Goal: Task Accomplishment & Management: Complete application form

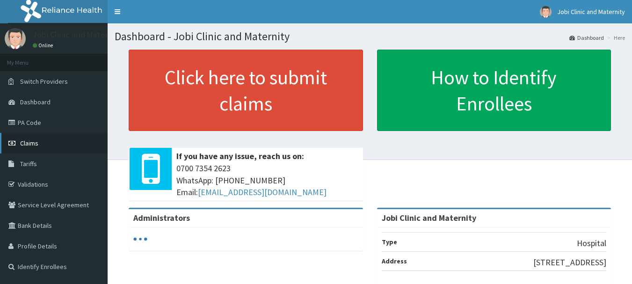
click at [16, 141] on icon at bounding box center [12, 143] width 9 height 7
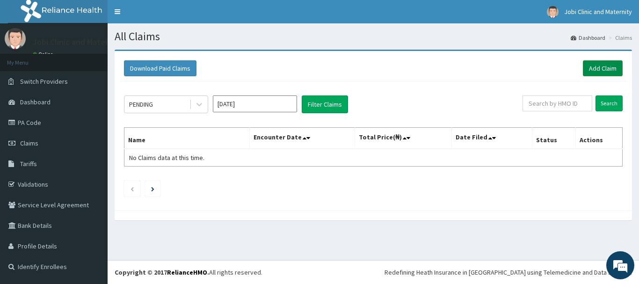
click at [608, 68] on link "Add Claim" at bounding box center [603, 68] width 40 height 16
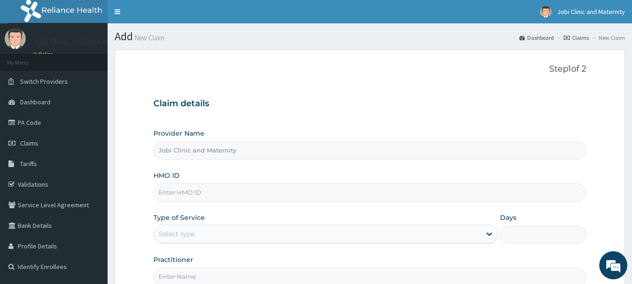
click at [341, 196] on input "HMO ID" at bounding box center [370, 193] width 433 height 18
type input "CRH/10193/A"
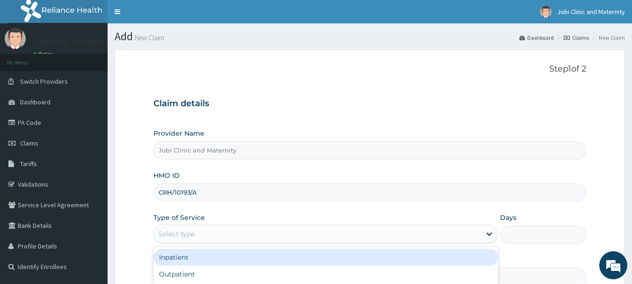
click at [296, 234] on div "Select type" at bounding box center [317, 234] width 327 height 15
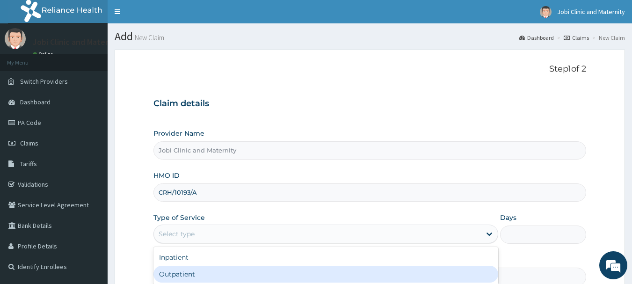
click at [240, 273] on div "Outpatient" at bounding box center [326, 274] width 345 height 17
type input "1"
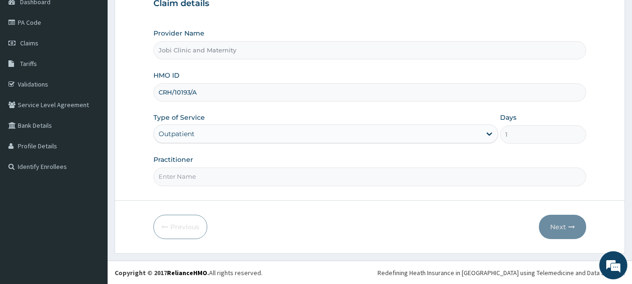
scroll to position [101, 0]
click at [279, 178] on input "Practitioner" at bounding box center [370, 176] width 433 height 18
type input "DR EBEYI"
click at [556, 227] on button "Next" at bounding box center [562, 226] width 47 height 24
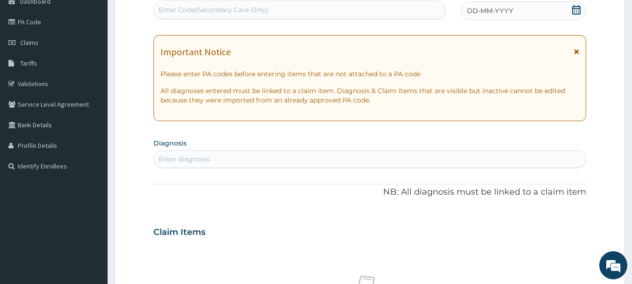
click at [580, 8] on icon at bounding box center [577, 9] width 8 height 9
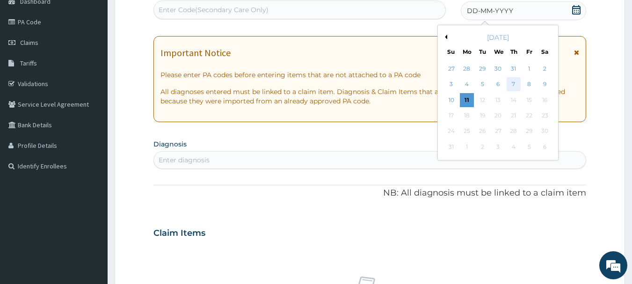
click at [514, 81] on div "7" at bounding box center [514, 85] width 14 height 14
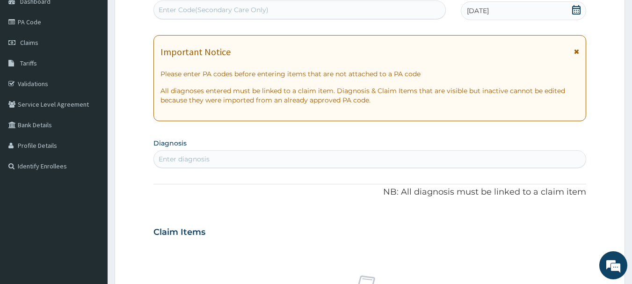
click at [218, 161] on div "Enter diagnosis" at bounding box center [370, 159] width 433 height 15
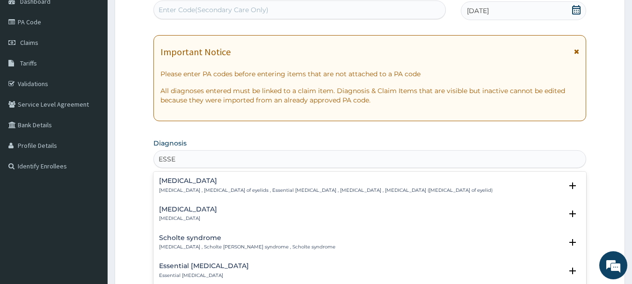
type input "ESSEN"
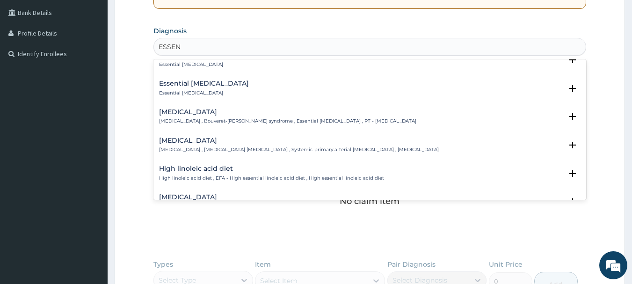
scroll to position [243, 0]
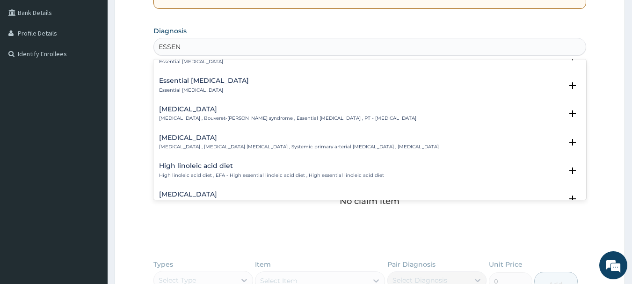
click at [249, 145] on p "Essential hypertension , Idiopathic hypertension , Systemic primary arterial hy…" at bounding box center [299, 147] width 280 height 7
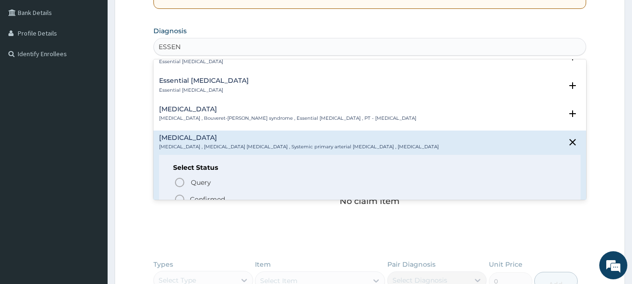
click at [178, 199] on icon "status option filled" at bounding box center [179, 199] width 11 height 11
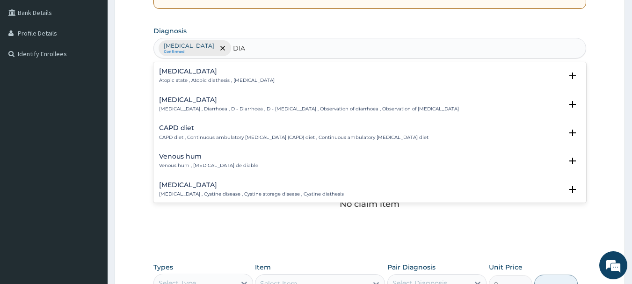
type input "DIAB"
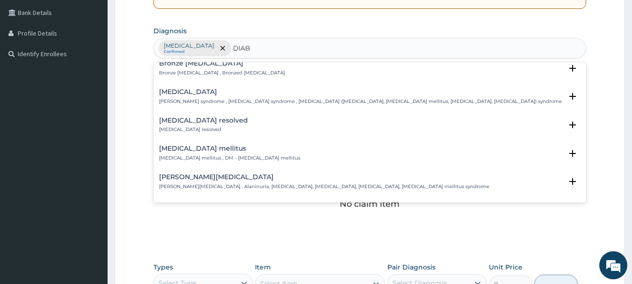
scroll to position [169, 0]
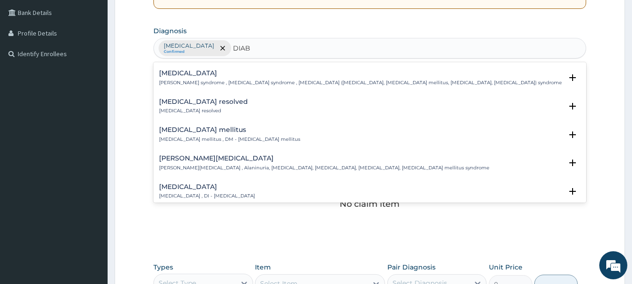
click at [200, 130] on h4 "Diabetes mellitus" at bounding box center [229, 129] width 141 height 7
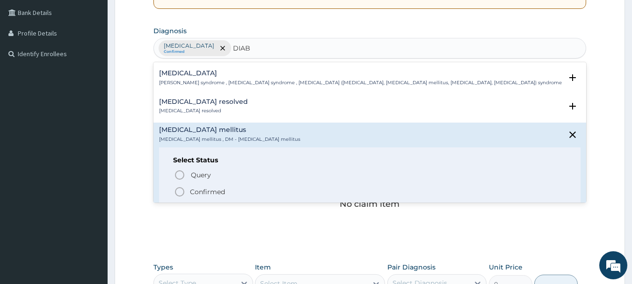
click at [178, 191] on icon "status option filled" at bounding box center [179, 191] width 11 height 11
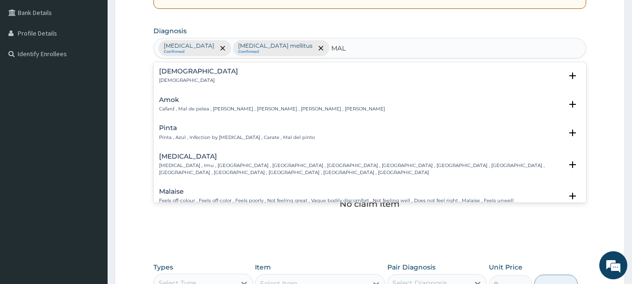
type input "MALA"
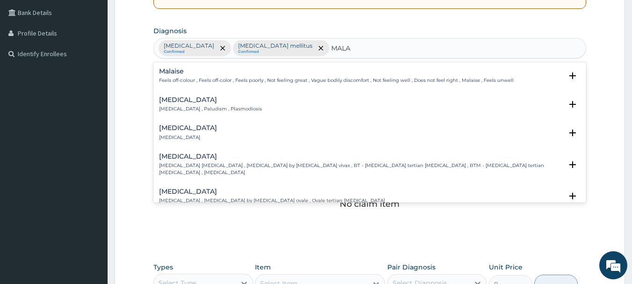
click at [182, 105] on div "Malaria Malaria , Paludism , Plasmodiosis" at bounding box center [210, 104] width 103 height 16
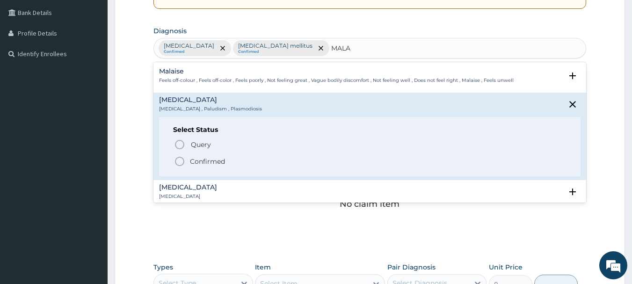
click at [180, 162] on icon "status option filled" at bounding box center [179, 161] width 11 height 11
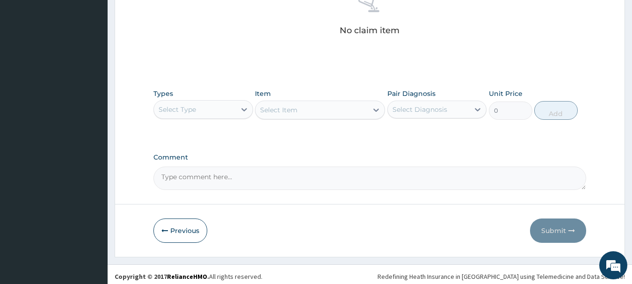
scroll to position [391, 0]
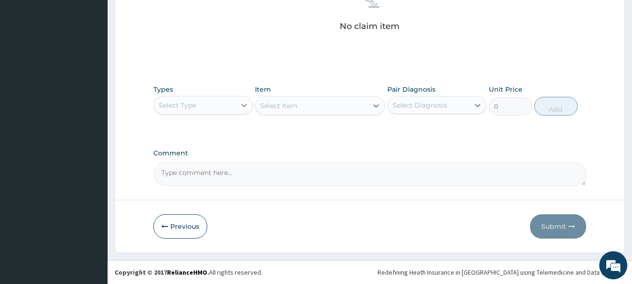
click at [240, 103] on icon at bounding box center [244, 105] width 9 height 9
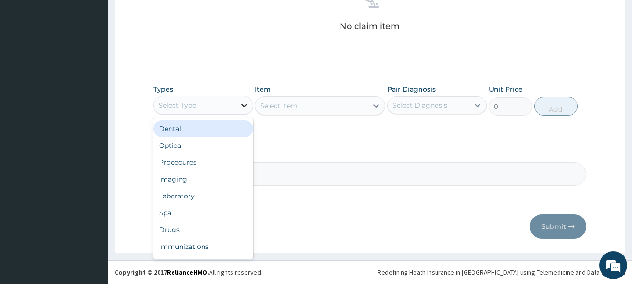
click at [240, 103] on icon at bounding box center [244, 105] width 9 height 9
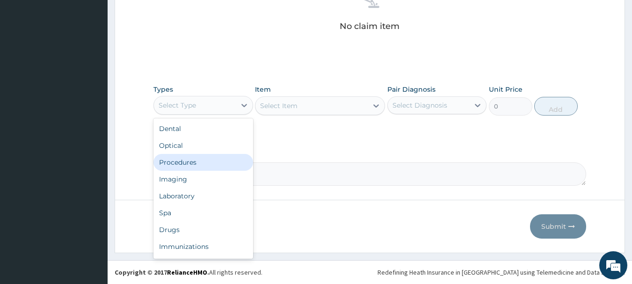
click at [177, 164] on div "Procedures" at bounding box center [204, 162] width 100 height 17
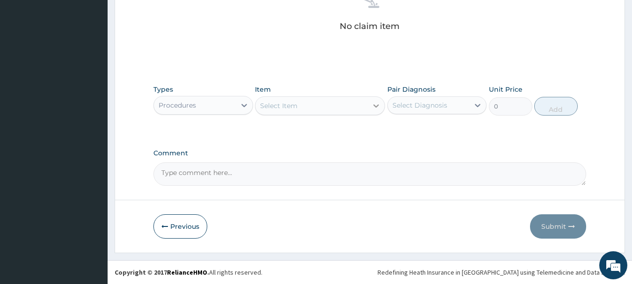
click at [372, 104] on icon at bounding box center [376, 105] width 9 height 9
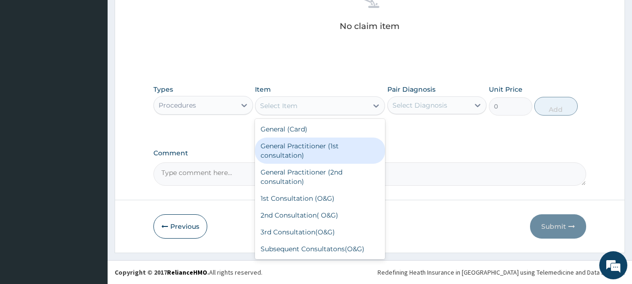
click at [328, 141] on div "General Practitioner (1st consultation)" at bounding box center [320, 151] width 130 height 26
type input "1500"
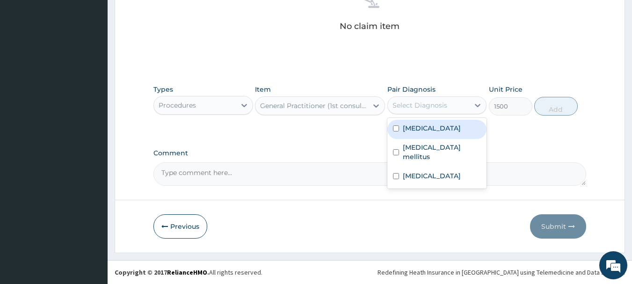
click at [466, 105] on div "Select Diagnosis" at bounding box center [429, 105] width 82 height 15
click at [395, 128] on input "checkbox" at bounding box center [396, 128] width 6 height 6
checkbox input "true"
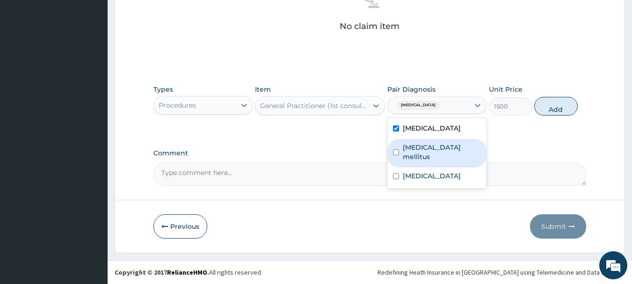
click at [396, 149] on input "checkbox" at bounding box center [396, 152] width 6 height 6
checkbox input "true"
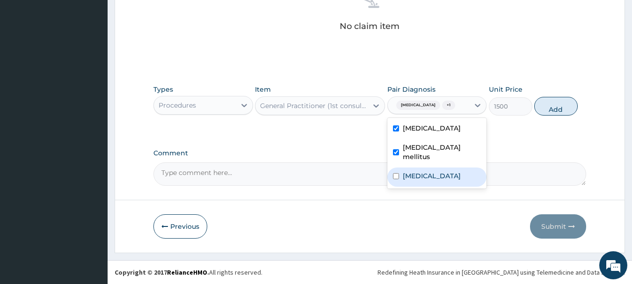
click at [394, 179] on input "checkbox" at bounding box center [396, 176] width 6 height 6
checkbox input "true"
click at [555, 111] on button "Add" at bounding box center [557, 106] width 44 height 19
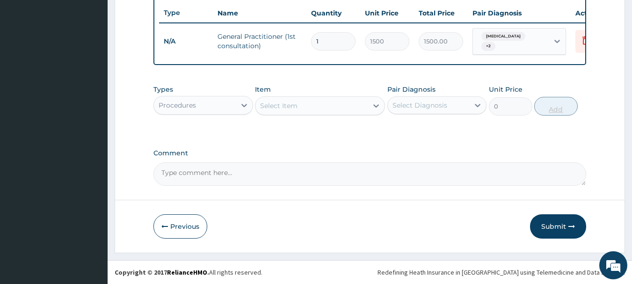
scroll to position [357, 0]
click at [323, 104] on div "Select Item" at bounding box center [312, 105] width 112 height 15
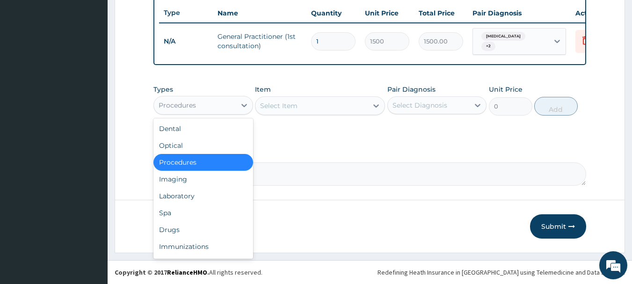
click at [230, 109] on div "Procedures" at bounding box center [195, 105] width 82 height 15
click at [164, 228] on div "Drugs" at bounding box center [204, 229] width 100 height 17
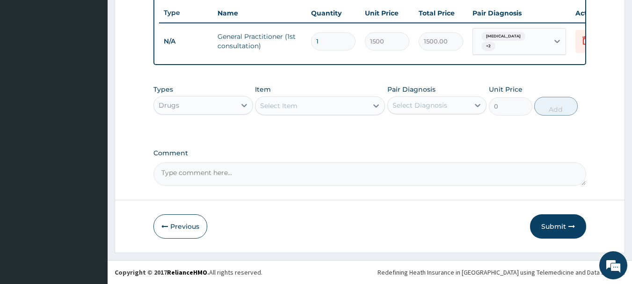
click at [366, 105] on div "Select Item" at bounding box center [312, 105] width 112 height 15
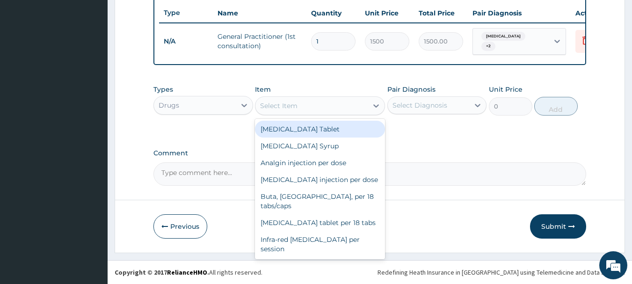
click at [318, 132] on div "Paracetamol Tablet" at bounding box center [320, 129] width 130 height 17
type input "17"
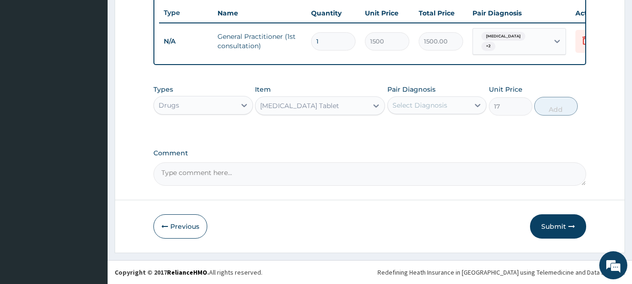
click at [469, 101] on div "Select Diagnosis" at bounding box center [429, 105] width 82 height 15
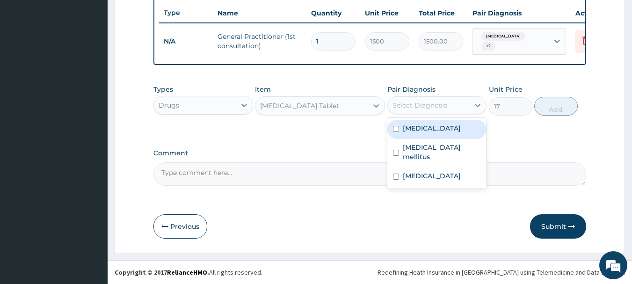
click at [399, 128] on input "checkbox" at bounding box center [396, 129] width 6 height 6
checkbox input "true"
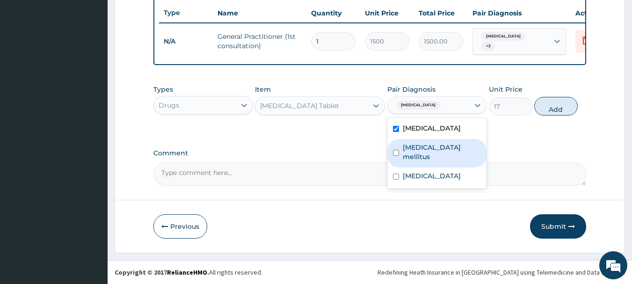
click at [397, 150] on input "checkbox" at bounding box center [396, 153] width 6 height 6
checkbox input "true"
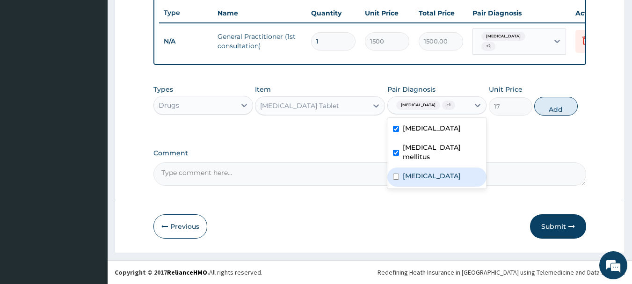
click at [396, 176] on input "checkbox" at bounding box center [396, 177] width 6 height 6
checkbox input "true"
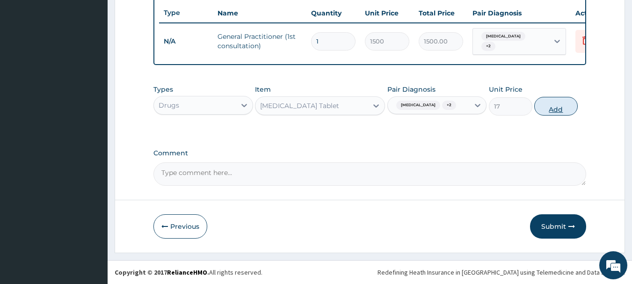
click at [562, 116] on button "Add" at bounding box center [557, 106] width 44 height 19
type input "0"
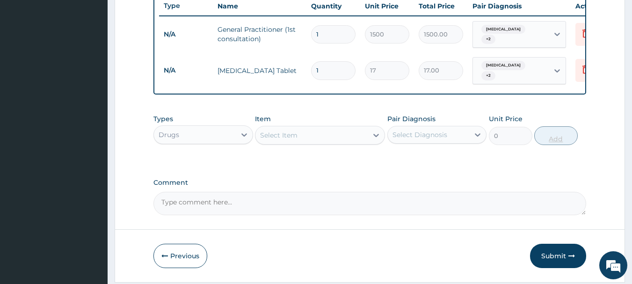
type input "18"
type input "306.00"
type input "18"
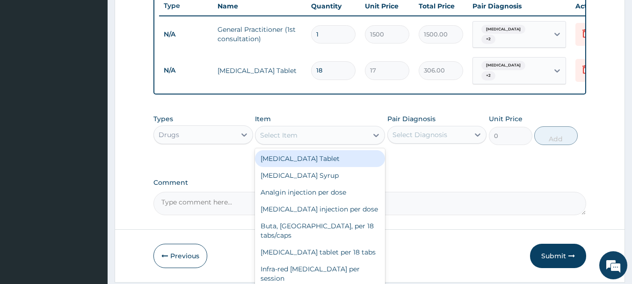
click at [352, 142] on div "Select Item" at bounding box center [312, 135] width 112 height 15
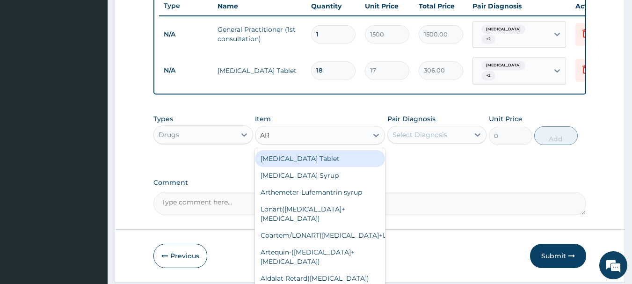
type input "ART"
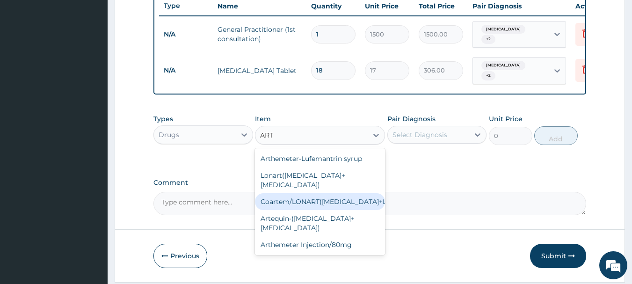
click at [309, 202] on div "Coartem/LONART(Artemether+Lumefantrin)" at bounding box center [320, 201] width 130 height 17
type input "1500"
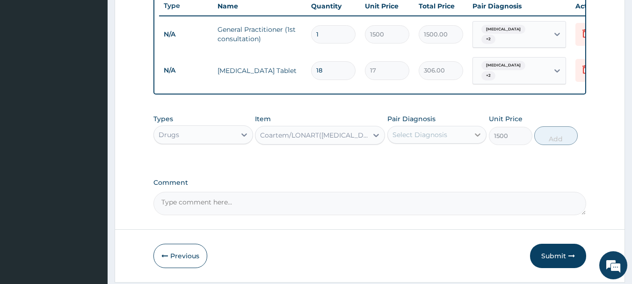
click at [474, 140] on icon at bounding box center [477, 134] width 9 height 9
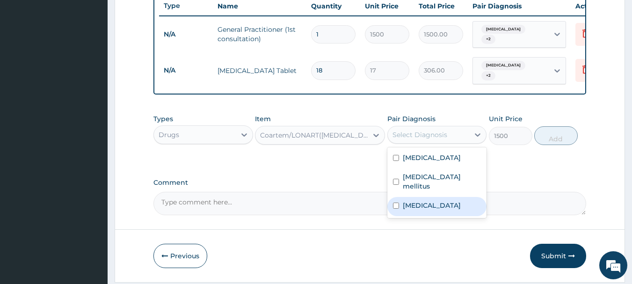
click at [396, 204] on input "checkbox" at bounding box center [396, 206] width 6 height 6
checkbox input "true"
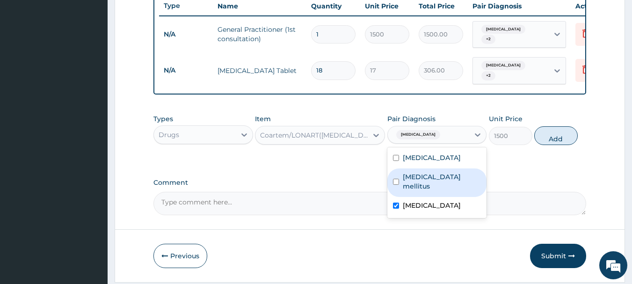
click at [395, 185] on input "checkbox" at bounding box center [396, 182] width 6 height 6
checkbox input "true"
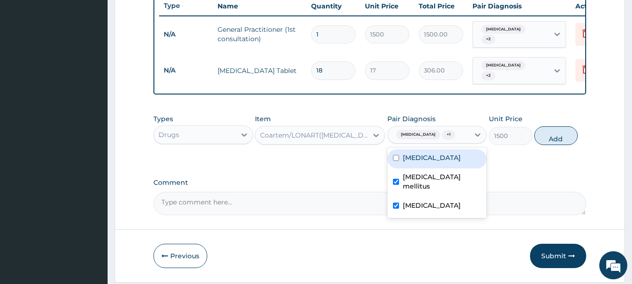
click at [395, 161] on input "checkbox" at bounding box center [396, 158] width 6 height 6
checkbox input "true"
click at [555, 142] on button "Add" at bounding box center [557, 135] width 44 height 19
type input "0"
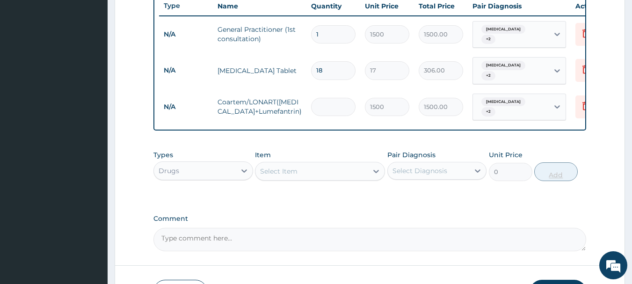
type input "0.00"
type input "6"
type input "9000.00"
type input "6"
click at [325, 173] on div "Select Item" at bounding box center [312, 171] width 112 height 15
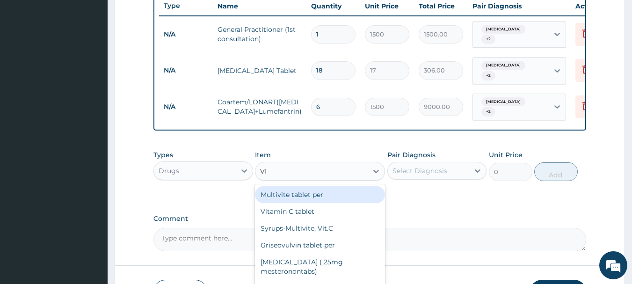
type input "VIT"
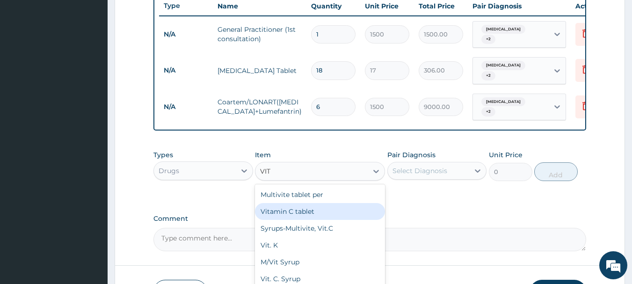
click at [325, 209] on div "Vitamin C tablet" at bounding box center [320, 211] width 130 height 17
type input "14"
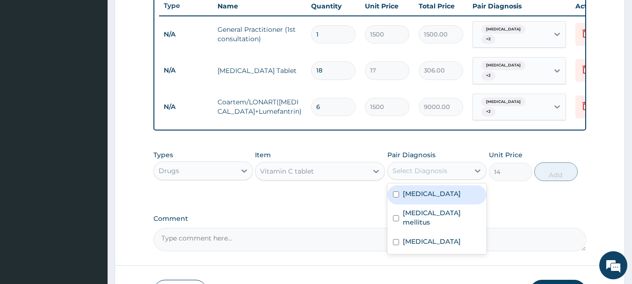
click at [462, 175] on div "Select Diagnosis" at bounding box center [429, 170] width 82 height 15
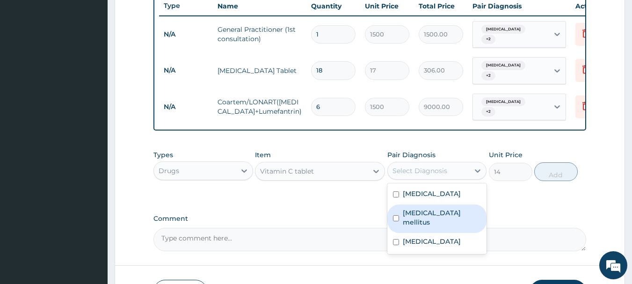
drag, startPoint x: 395, startPoint y: 195, endPoint x: 394, endPoint y: 215, distance: 19.7
click at [394, 215] on div "Essential hypertension Diabetes mellitus Malaria" at bounding box center [438, 219] width 100 height 71
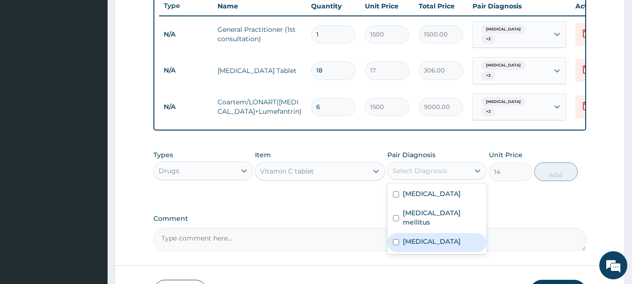
drag, startPoint x: 394, startPoint y: 215, endPoint x: 393, endPoint y: 239, distance: 23.9
click at [393, 239] on div "Essential hypertension Diabetes mellitus Malaria" at bounding box center [438, 219] width 100 height 71
click at [393, 239] on input "checkbox" at bounding box center [396, 242] width 6 height 6
checkbox input "true"
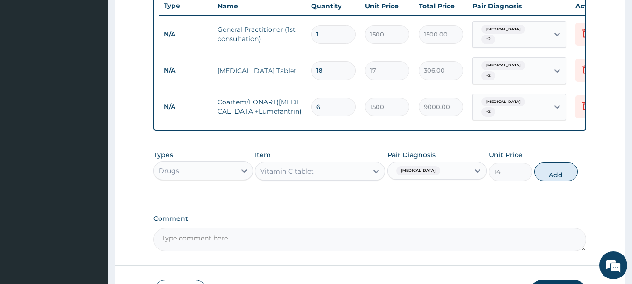
click at [552, 174] on button "Add" at bounding box center [557, 171] width 44 height 19
type input "0"
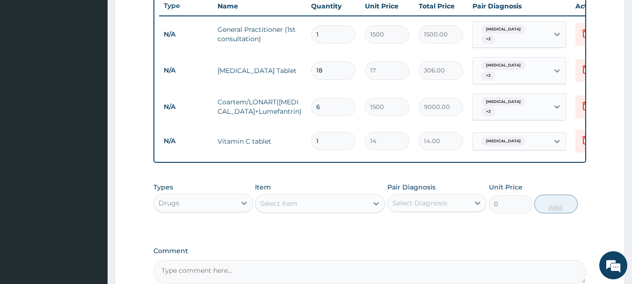
type input "18"
type input "252.00"
type input "18"
click at [352, 208] on div "Select Item" at bounding box center [312, 203] width 112 height 15
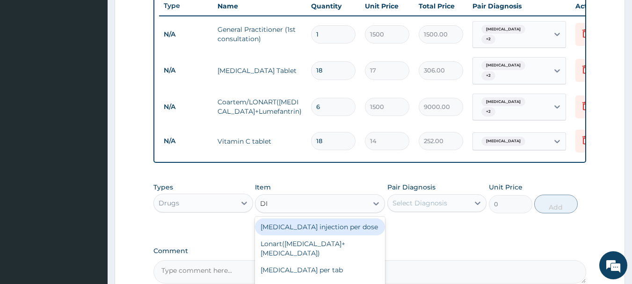
type input "D"
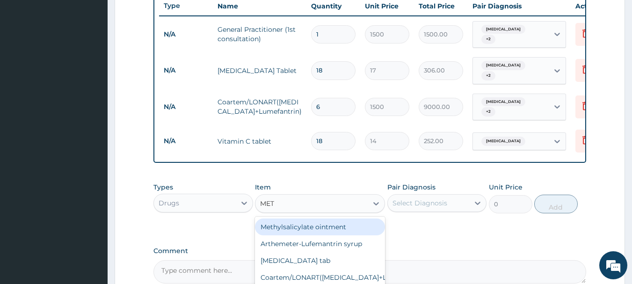
type input "METH"
click at [348, 225] on div "Methylsalicylate ointment" at bounding box center [320, 227] width 130 height 17
type input "300"
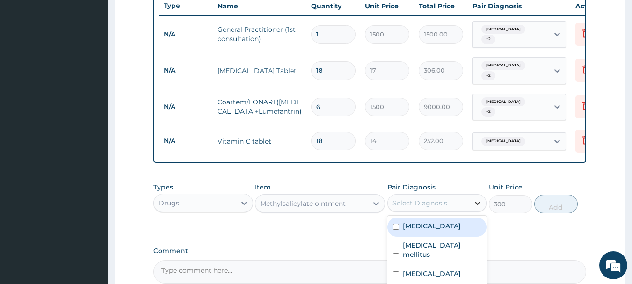
click at [481, 205] on icon at bounding box center [477, 202] width 9 height 9
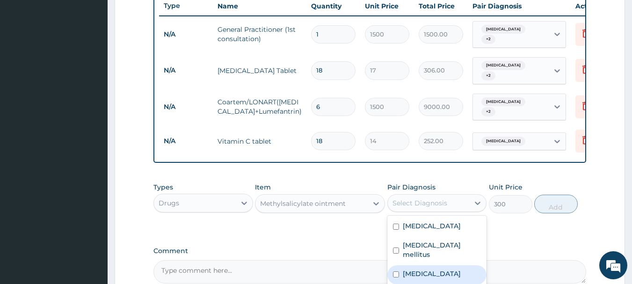
click at [396, 272] on input "checkbox" at bounding box center [396, 275] width 6 height 6
checkbox input "true"
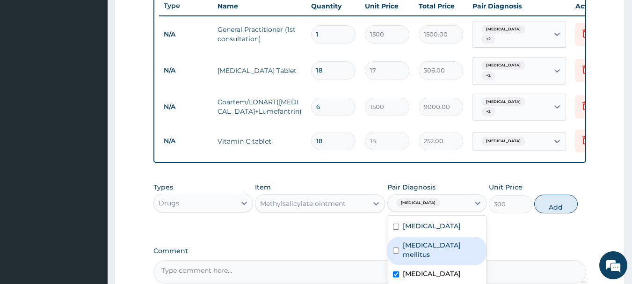
click at [396, 250] on input "checkbox" at bounding box center [396, 251] width 6 height 6
checkbox input "true"
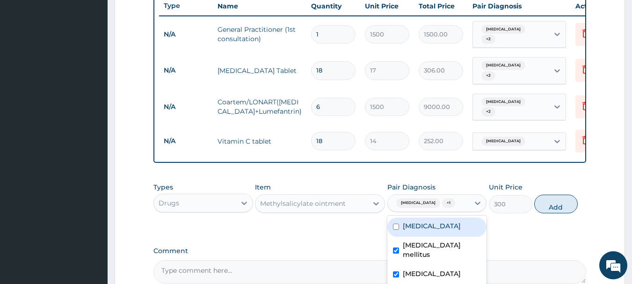
click at [394, 230] on input "checkbox" at bounding box center [396, 227] width 6 height 6
checkbox input "true"
click at [551, 207] on button "Add" at bounding box center [557, 204] width 44 height 19
type input "0"
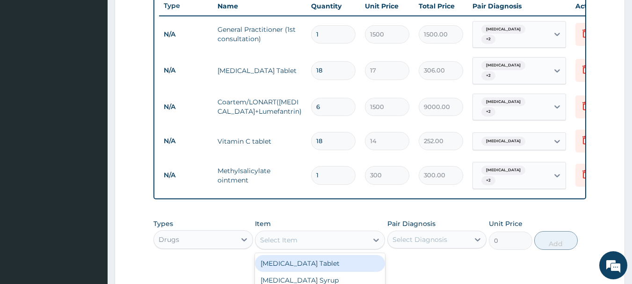
click at [356, 238] on div "Select Item" at bounding box center [312, 240] width 112 height 15
type input "ALD"
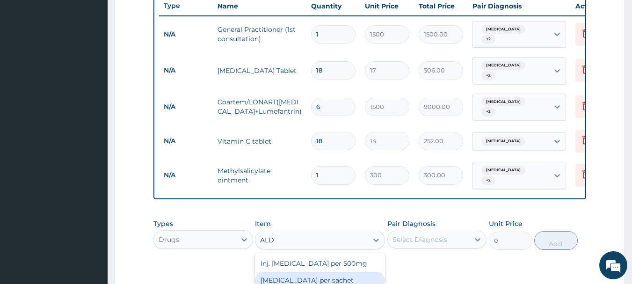
click at [345, 273] on div "Aldomet per sachet" at bounding box center [320, 280] width 130 height 17
type input "500"
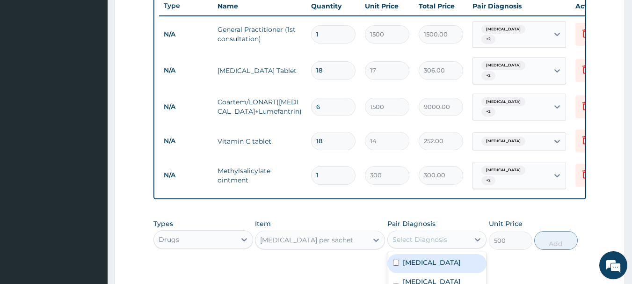
click at [454, 238] on div "Select Diagnosis" at bounding box center [429, 239] width 82 height 15
click at [393, 263] on input "checkbox" at bounding box center [396, 263] width 6 height 6
checkbox input "true"
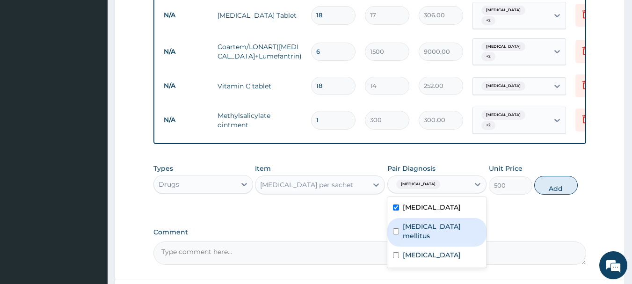
scroll to position [413, 0]
click at [397, 228] on input "checkbox" at bounding box center [396, 231] width 6 height 6
checkbox input "true"
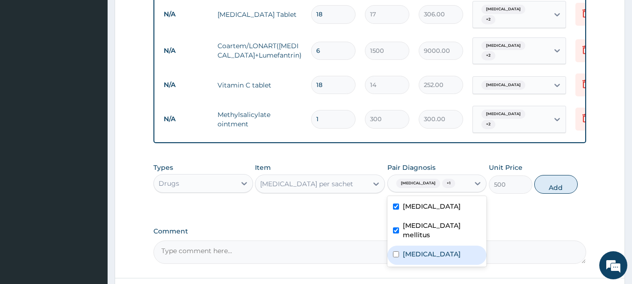
click at [398, 252] on input "checkbox" at bounding box center [396, 254] width 6 height 6
checkbox input "true"
click at [566, 189] on button "Add" at bounding box center [557, 184] width 44 height 19
type input "0"
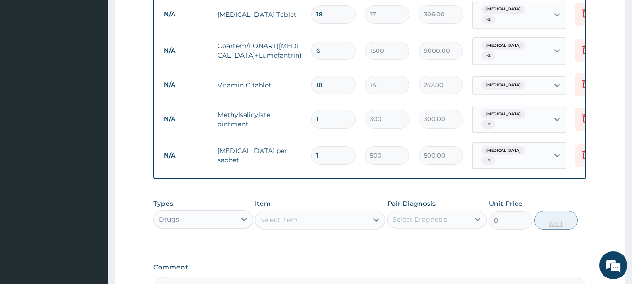
type input "0.00"
type input "3"
type input "1500.00"
type input "3"
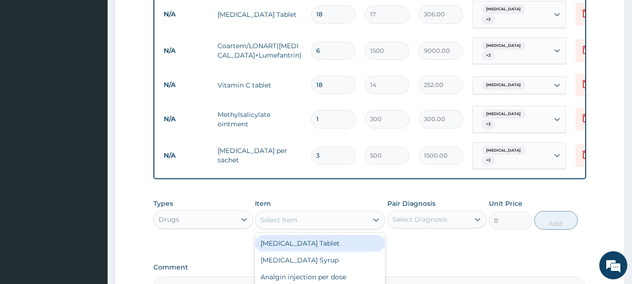
click at [357, 216] on div "Select Item" at bounding box center [312, 220] width 112 height 15
type input "DAONI"
click at [351, 239] on div "Glibenclamide (Daonil)" at bounding box center [320, 243] width 130 height 17
type input "50"
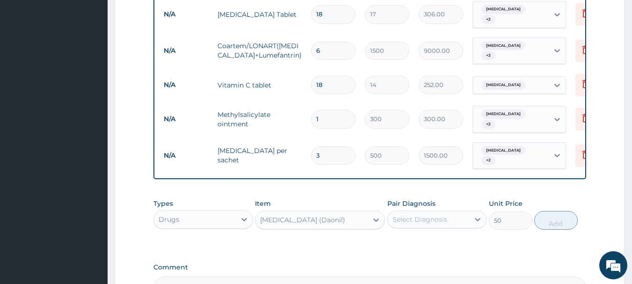
click at [469, 215] on div "Select Diagnosis" at bounding box center [429, 219] width 82 height 15
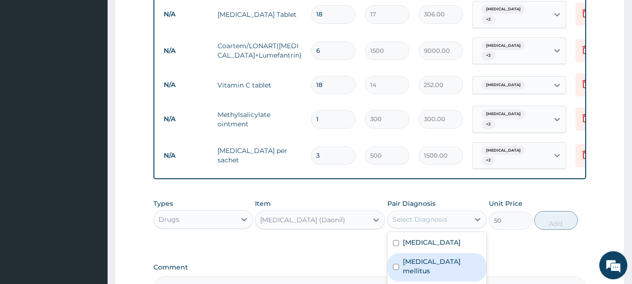
click at [393, 264] on input "checkbox" at bounding box center [396, 267] width 6 height 6
checkbox input "true"
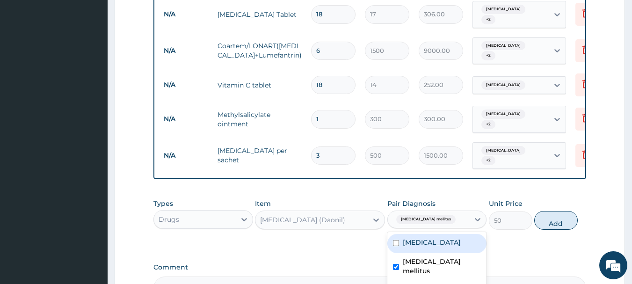
click at [398, 242] on input "checkbox" at bounding box center [396, 243] width 6 height 6
checkbox input "true"
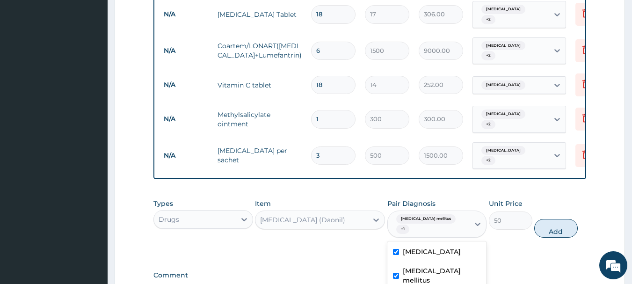
checkbox input "true"
click at [554, 221] on button "Add" at bounding box center [557, 228] width 44 height 19
type input "0"
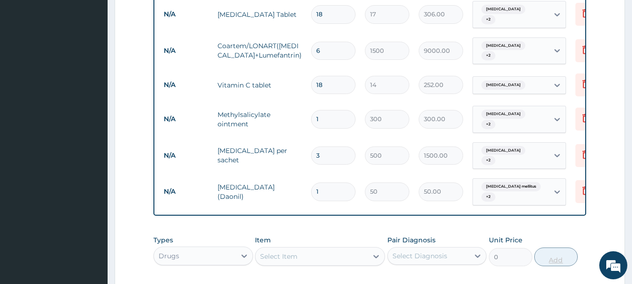
type input "0.00"
type input "3"
type input "150.00"
type input "30"
type input "1500.00"
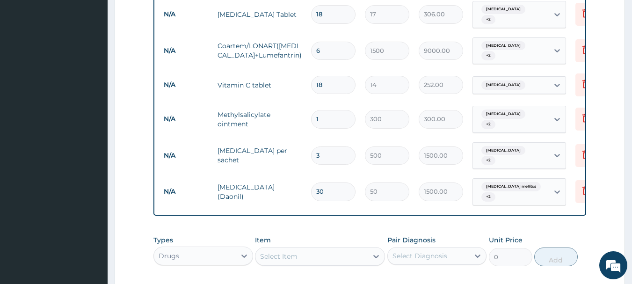
type input "30"
click at [363, 260] on div "Select Item" at bounding box center [312, 256] width 112 height 15
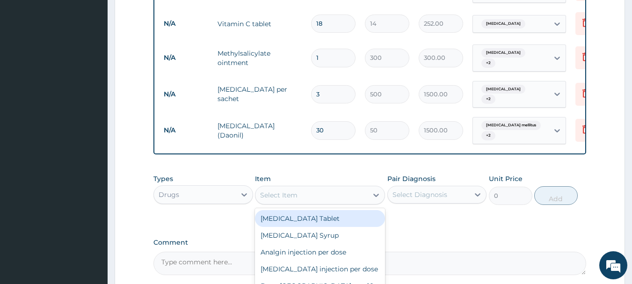
scroll to position [488, 0]
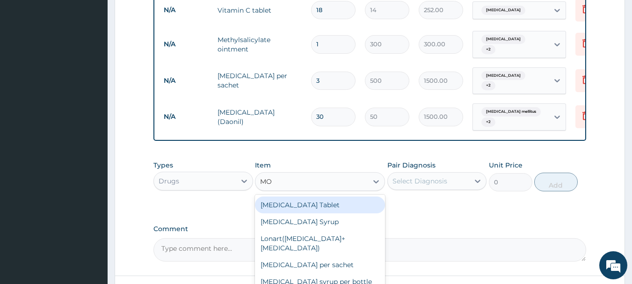
type input "MOD"
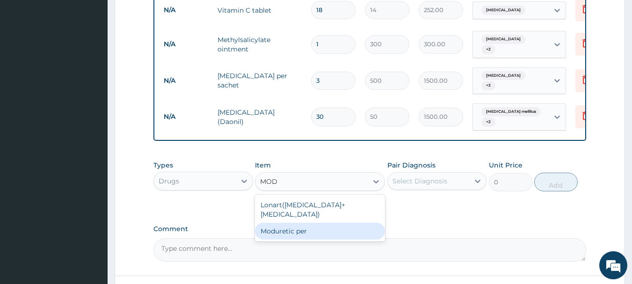
click at [339, 223] on div "Moduretic per" at bounding box center [320, 231] width 130 height 17
type input "50"
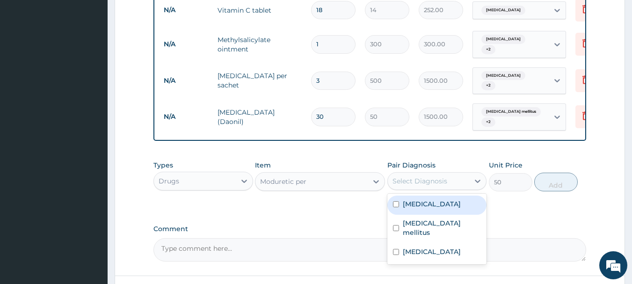
click at [459, 180] on div "Select Diagnosis" at bounding box center [429, 181] width 82 height 15
click at [396, 205] on input "checkbox" at bounding box center [396, 204] width 6 height 6
checkbox input "true"
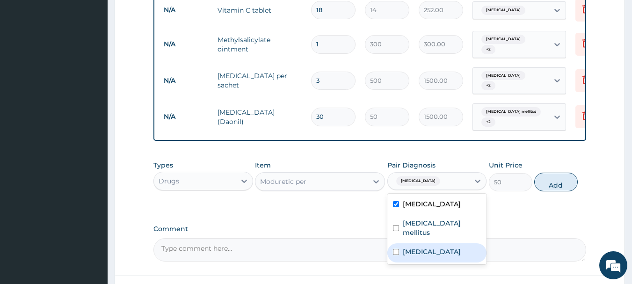
drag, startPoint x: 395, startPoint y: 222, endPoint x: 394, endPoint y: 239, distance: 16.9
click at [394, 239] on div "Essential hypertension Diabetes mellitus Malaria" at bounding box center [438, 229] width 100 height 71
click at [394, 249] on input "checkbox" at bounding box center [396, 252] width 6 height 6
checkbox input "true"
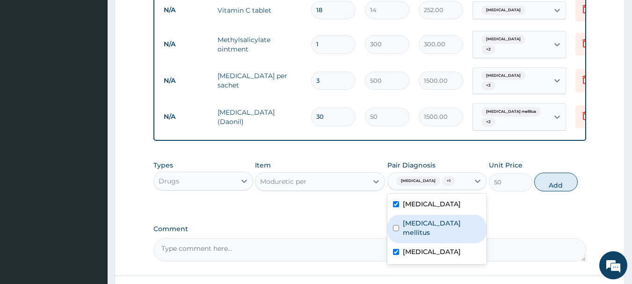
click at [397, 231] on input "checkbox" at bounding box center [396, 228] width 6 height 6
checkbox input "true"
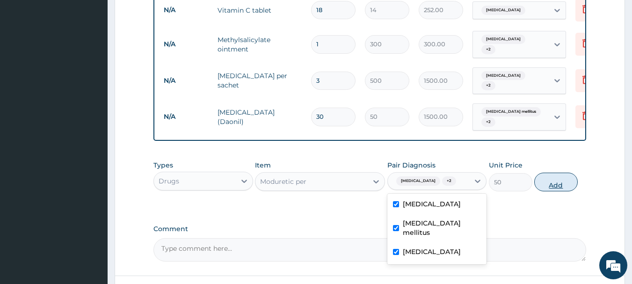
click at [560, 189] on button "Add" at bounding box center [557, 182] width 44 height 19
type input "0"
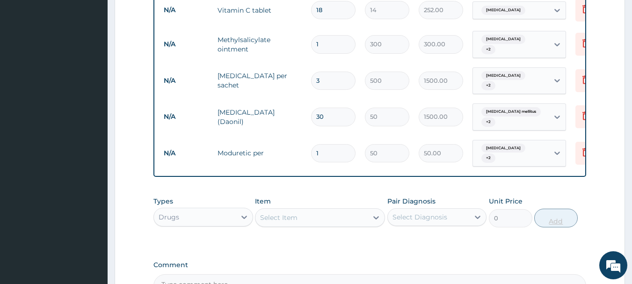
type input "0.00"
type input "6"
type input "300.00"
type input "60"
type input "3000.00"
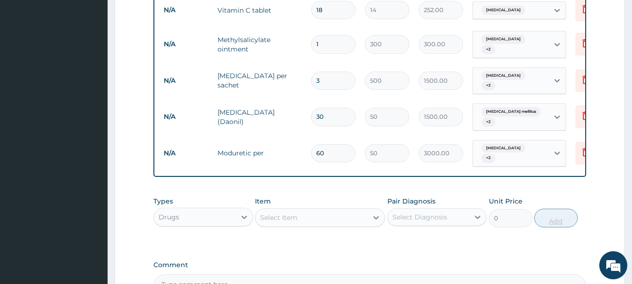
type input "6"
type input "300.00"
type input "0.00"
type input "3"
type input "150.00"
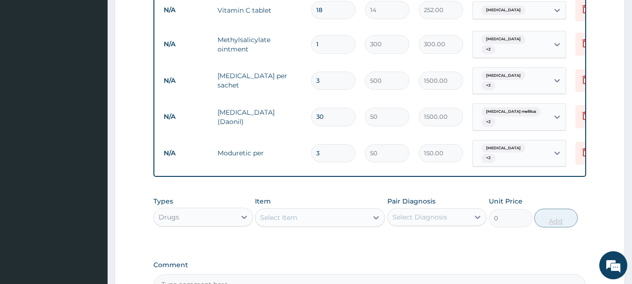
type input "30"
type input "1500.00"
type input "30"
click at [360, 214] on div "Select Item" at bounding box center [312, 217] width 112 height 15
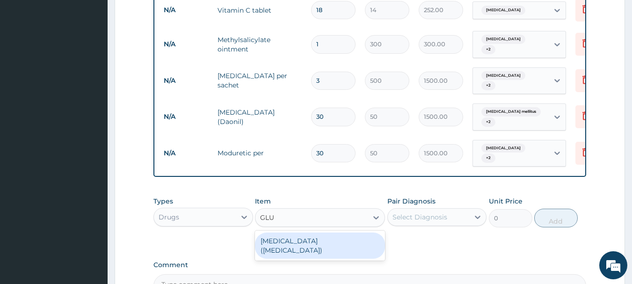
type input "GLUC"
click at [343, 241] on div "Metformin (Glucophage)" at bounding box center [320, 246] width 130 height 26
type input "50"
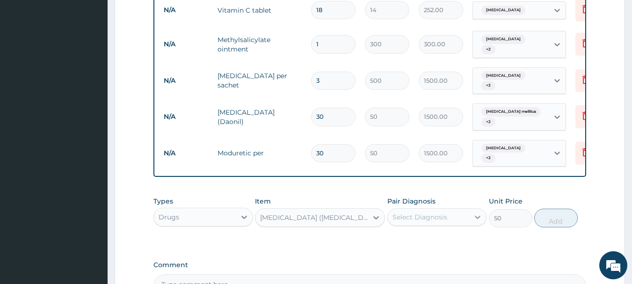
click at [479, 213] on icon at bounding box center [477, 217] width 9 height 9
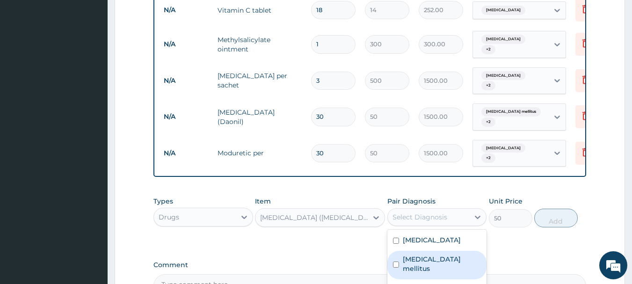
click at [395, 262] on input "checkbox" at bounding box center [396, 265] width 6 height 6
checkbox input "true"
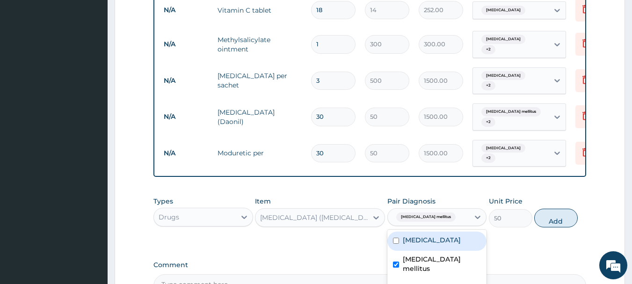
click at [395, 240] on input "checkbox" at bounding box center [396, 241] width 6 height 6
checkbox input "true"
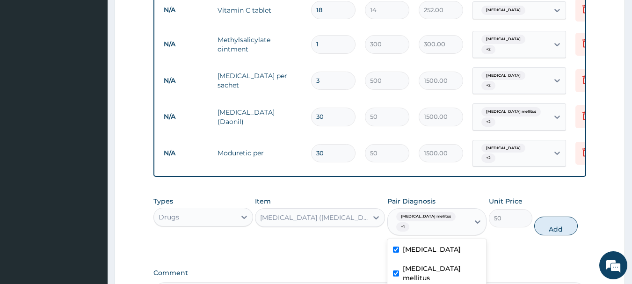
checkbox input "true"
click at [561, 217] on button "Add" at bounding box center [557, 226] width 44 height 19
type input "0"
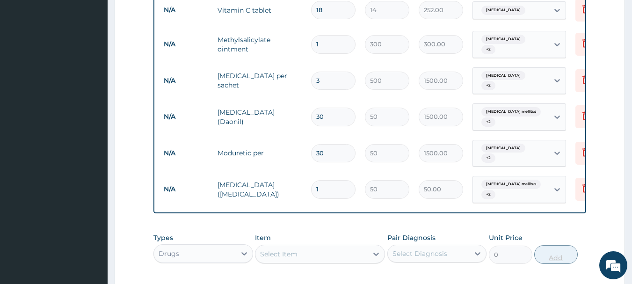
type input "0.00"
type input "3"
type input "150.00"
type input "30"
type input "1500.00"
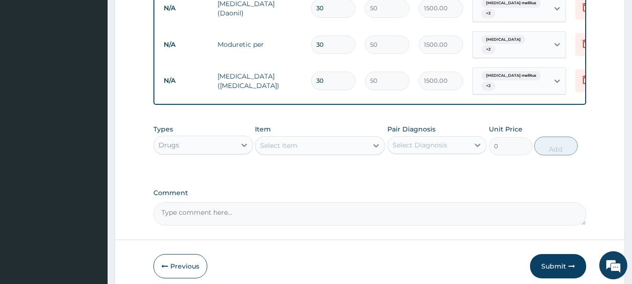
scroll to position [601, 0]
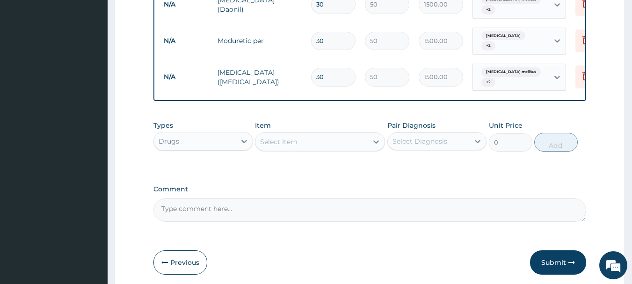
type input "30"
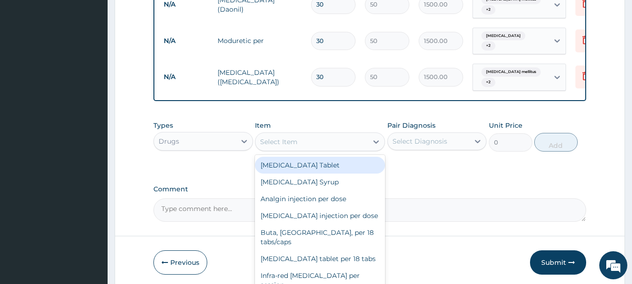
click at [354, 139] on div "Select Item" at bounding box center [312, 141] width 112 height 15
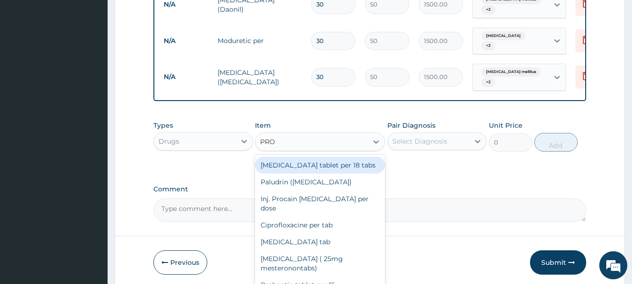
type input "PROP"
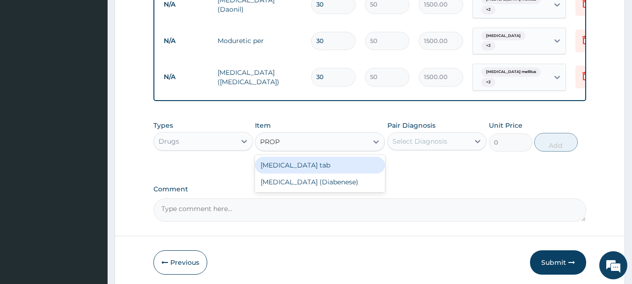
click at [340, 159] on div "Propranolol tab" at bounding box center [320, 165] width 130 height 17
type input "33.33"
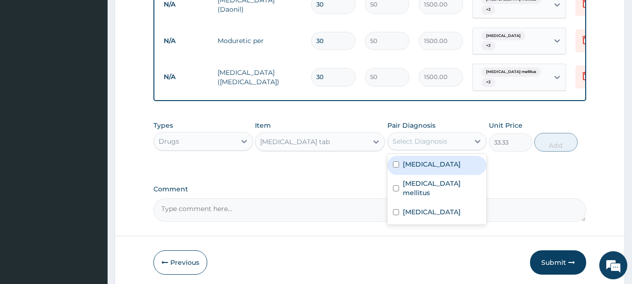
click at [453, 139] on div "Select Diagnosis" at bounding box center [429, 141] width 82 height 15
click at [393, 162] on input "checkbox" at bounding box center [396, 165] width 6 height 6
checkbox input "true"
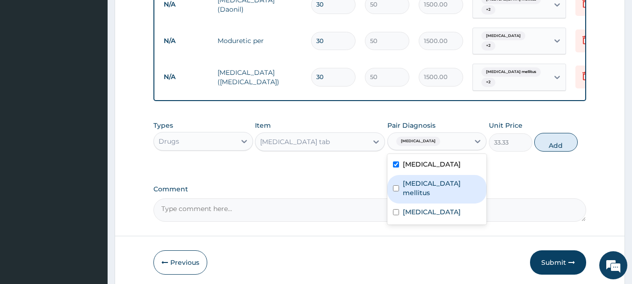
click at [398, 185] on input "checkbox" at bounding box center [396, 188] width 6 height 6
checkbox input "true"
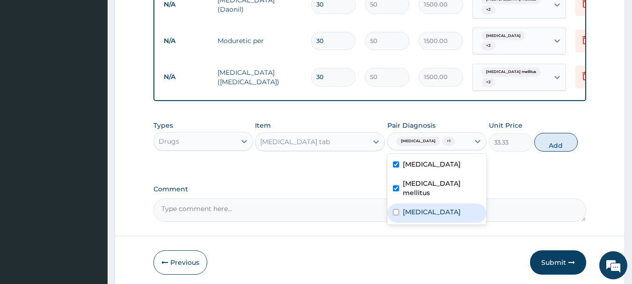
click at [398, 210] on input "checkbox" at bounding box center [396, 212] width 6 height 6
checkbox input "true"
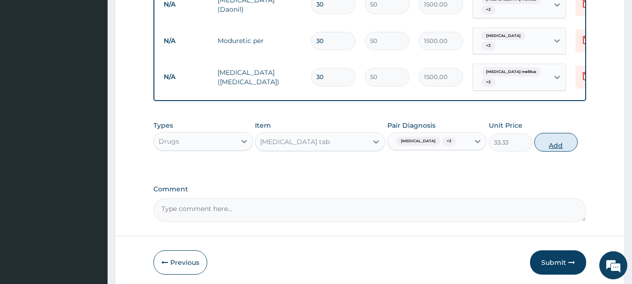
click at [566, 148] on button "Add" at bounding box center [557, 142] width 44 height 19
type input "0"
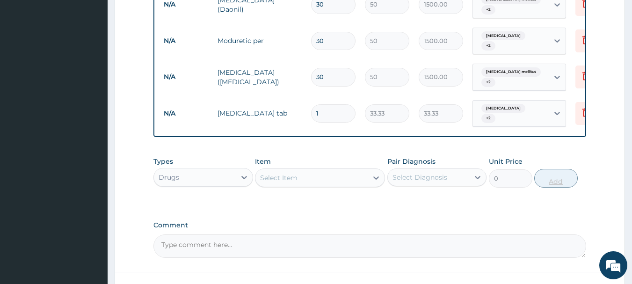
type input "0.00"
type input "3"
type input "99.99"
type input "30"
type input "999.90"
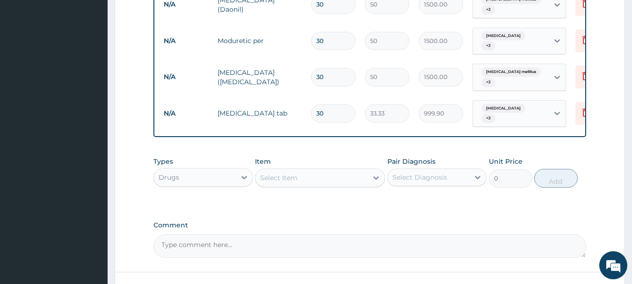
type input "30"
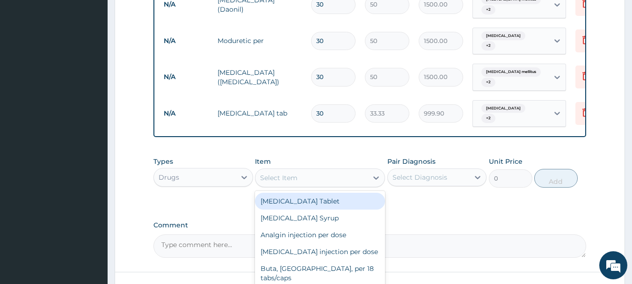
click at [330, 176] on div "Select Item" at bounding box center [312, 177] width 112 height 15
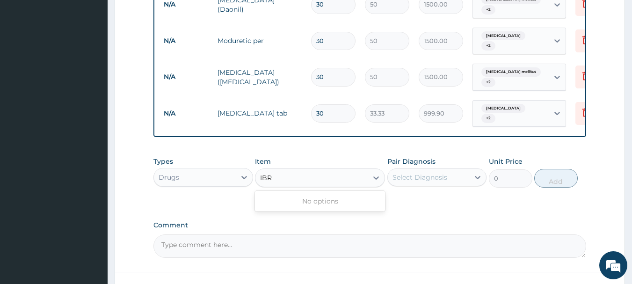
type input "IB"
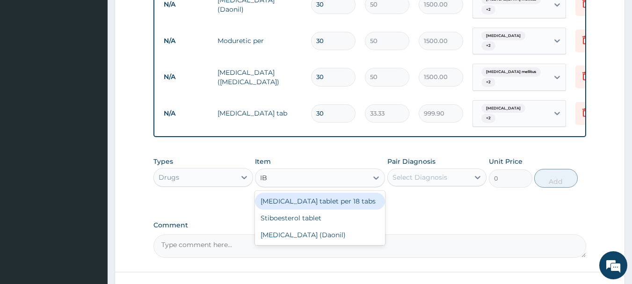
click at [325, 199] on div "Ibuprofen tablet per 18 tabs" at bounding box center [320, 201] width 130 height 17
type input "17"
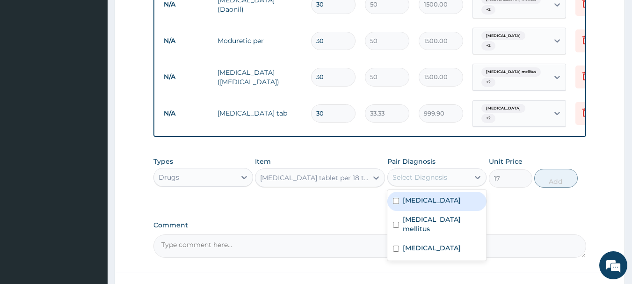
click at [432, 176] on div "Select Diagnosis" at bounding box center [420, 177] width 55 height 9
click at [395, 195] on div "Essential hypertension" at bounding box center [438, 201] width 100 height 19
checkbox input "true"
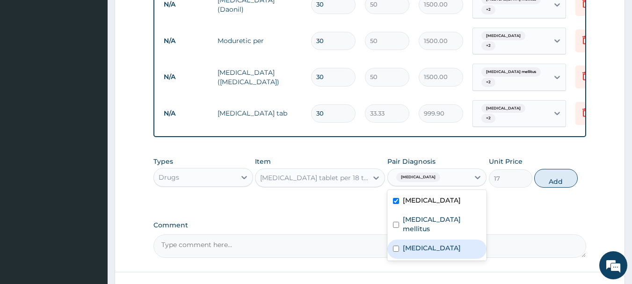
drag, startPoint x: 396, startPoint y: 220, endPoint x: 396, endPoint y: 241, distance: 21.1
click at [396, 241] on div "Essential hypertension Diabetes mellitus Malaria" at bounding box center [438, 225] width 100 height 71
click at [396, 246] on input "checkbox" at bounding box center [396, 249] width 6 height 6
checkbox input "true"
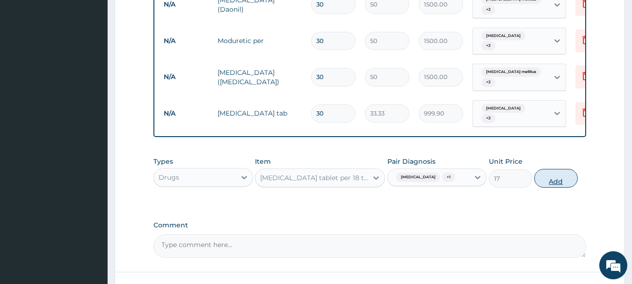
click at [558, 188] on button "Add" at bounding box center [557, 178] width 44 height 19
type input "0"
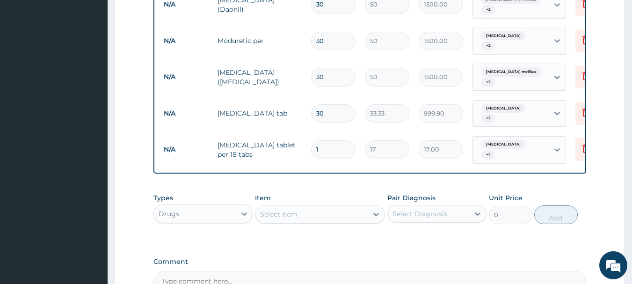
type input "18"
type input "306.00"
type input "18"
click at [359, 212] on div "Select Item" at bounding box center [312, 214] width 112 height 15
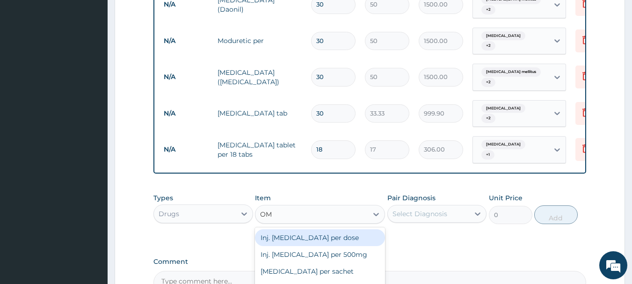
type input "OME"
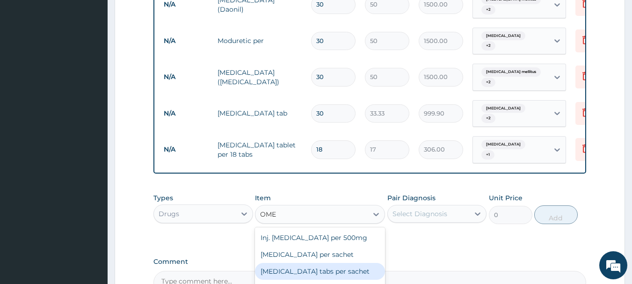
click at [341, 272] on div "Omeprazole tabs per sachet" at bounding box center [320, 271] width 130 height 17
type input "500"
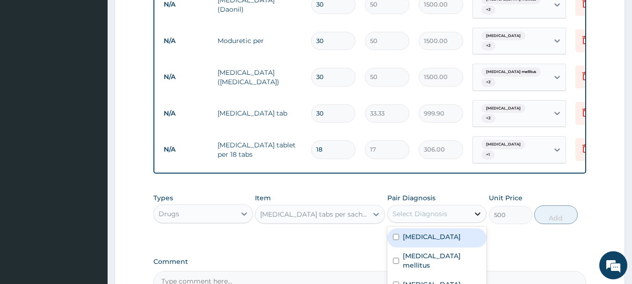
click at [480, 213] on icon at bounding box center [479, 214] width 6 height 3
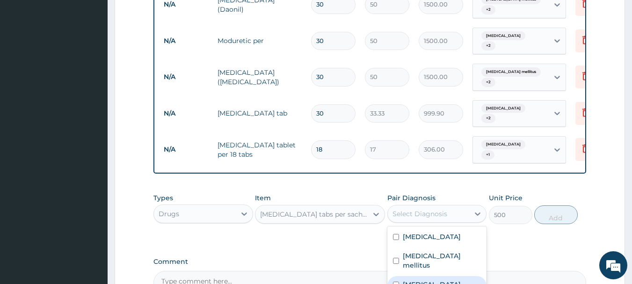
click at [397, 282] on input "checkbox" at bounding box center [396, 285] width 6 height 6
checkbox input "true"
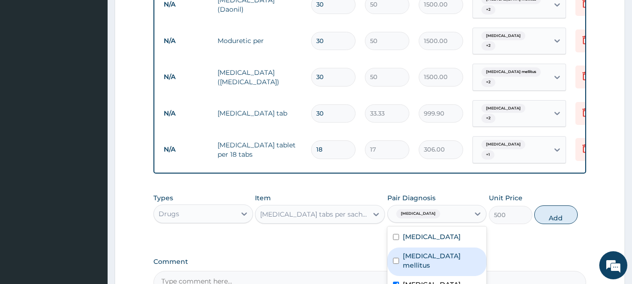
click at [395, 252] on div "Diabetes mellitus" at bounding box center [438, 262] width 100 height 29
checkbox input "true"
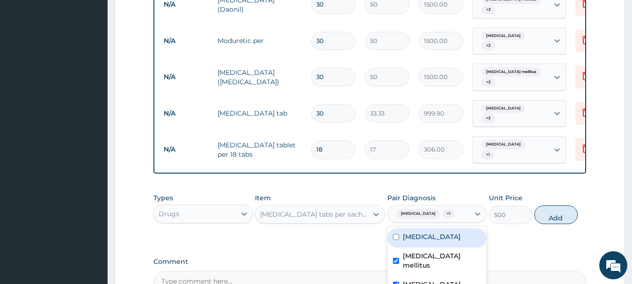
click at [395, 236] on input "checkbox" at bounding box center [396, 237] width 6 height 6
checkbox input "true"
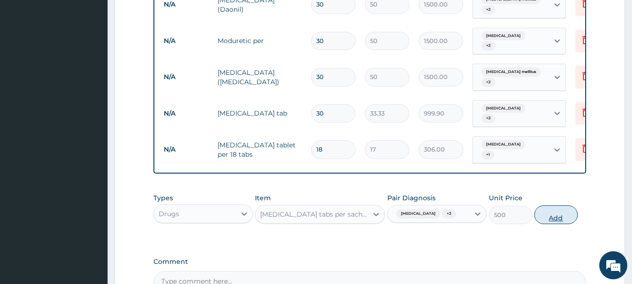
click at [559, 217] on button "Add" at bounding box center [557, 215] width 44 height 19
type input "0"
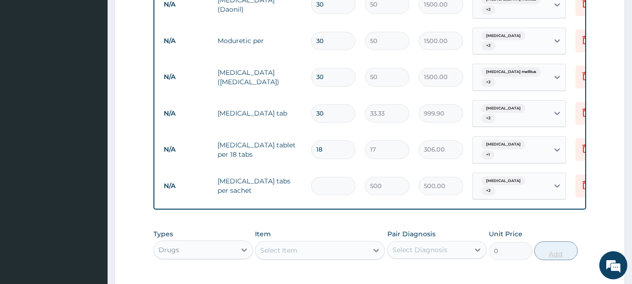
type input "0.00"
type input "2"
type input "1000.00"
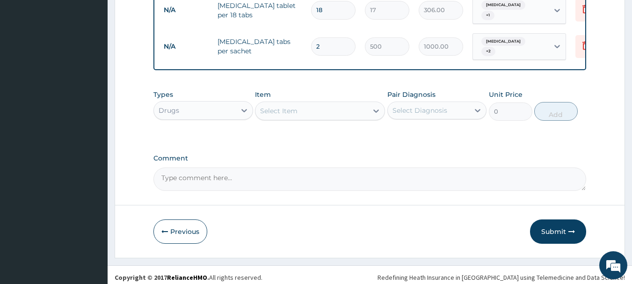
scroll to position [741, 0]
type input "2"
click at [557, 222] on button "Submit" at bounding box center [558, 231] width 56 height 24
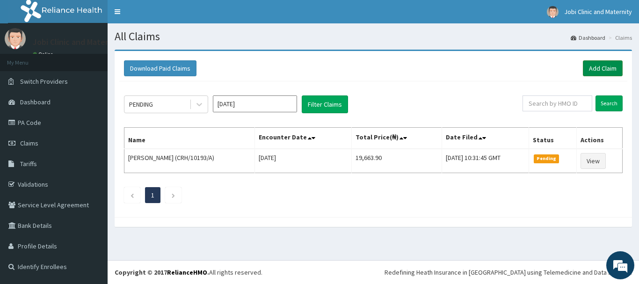
click at [606, 64] on link "Add Claim" at bounding box center [603, 68] width 40 height 16
